Goal: Navigation & Orientation: Find specific page/section

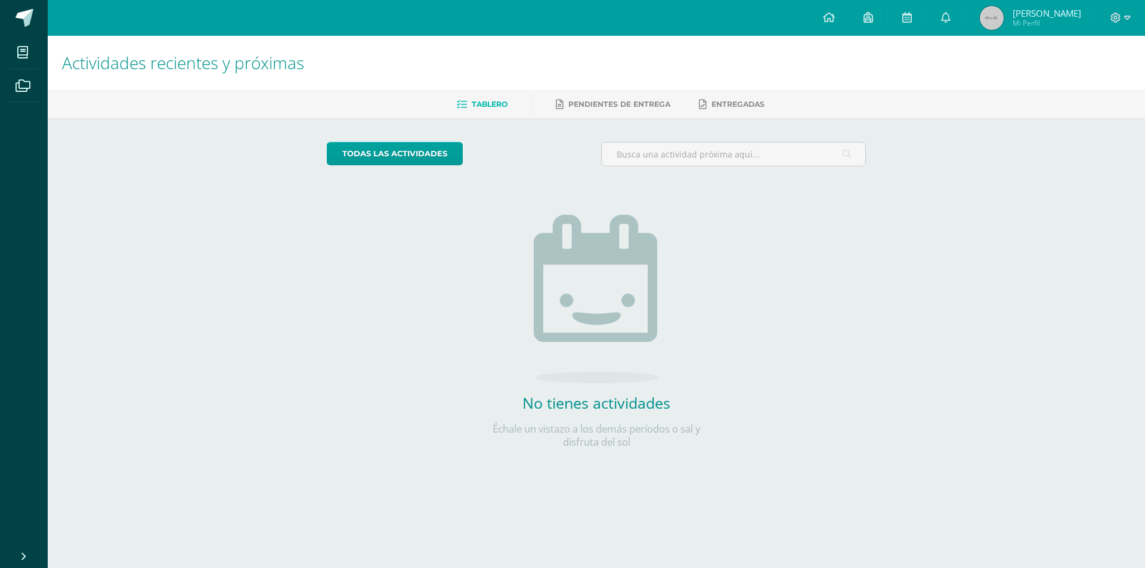
click at [547, 150] on div "todas las Actividades" at bounding box center [436, 159] width 229 height 34
click at [592, 268] on img at bounding box center [596, 299] width 125 height 168
click at [926, 23] on link at bounding box center [907, 18] width 38 height 36
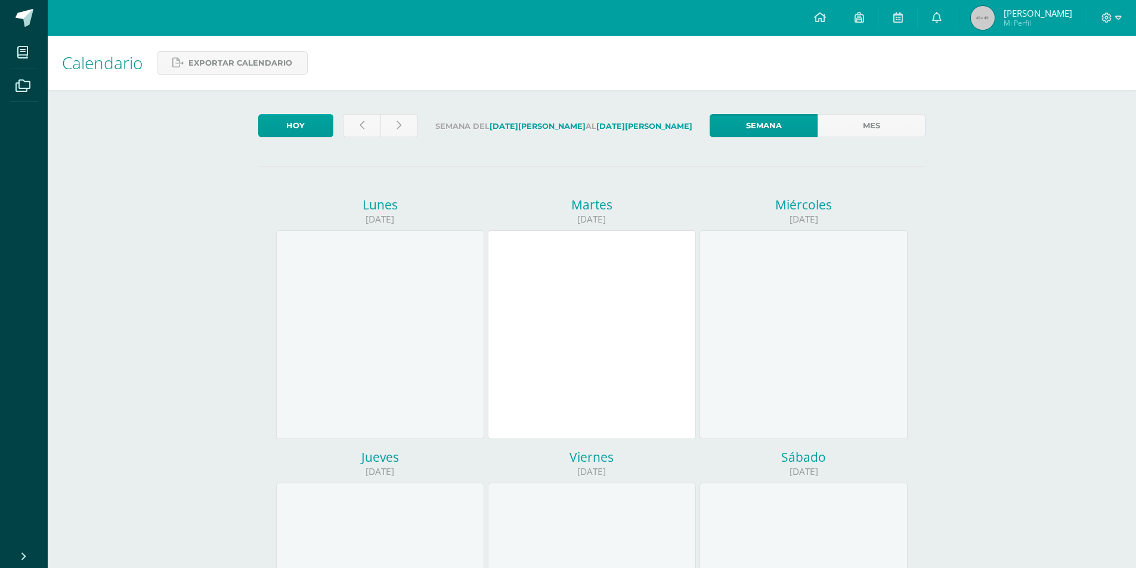
click at [476, 54] on div "Calendario Exportar calendario" at bounding box center [592, 63] width 1088 height 54
click at [690, 295] on div at bounding box center [592, 334] width 208 height 209
